Goal: Find specific page/section: Find specific page/section

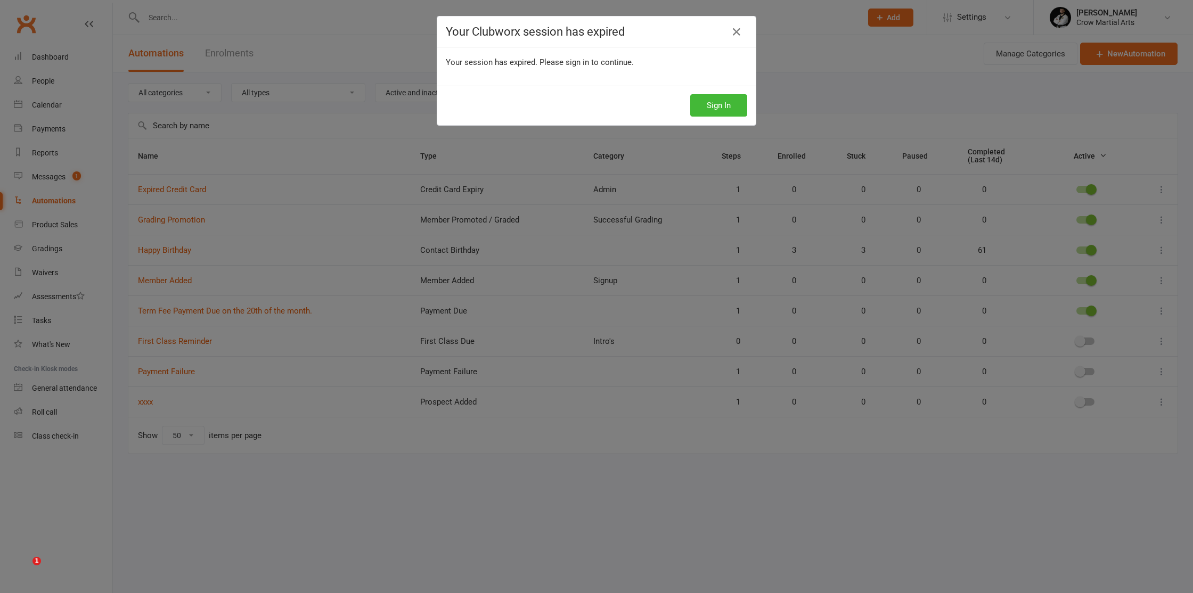
select select "50"
